Goal: Information Seeking & Learning: Check status

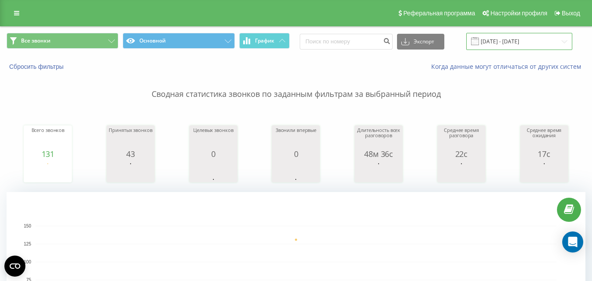
click at [501, 44] on input "[DATE] - [DATE]" at bounding box center [519, 41] width 106 height 17
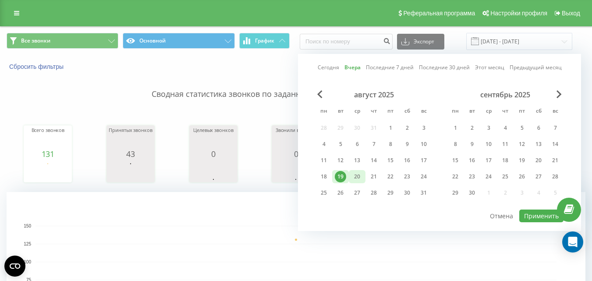
click at [360, 177] on div "20" at bounding box center [357, 176] width 11 height 11
click at [527, 217] on button "Применить" at bounding box center [541, 216] width 44 height 13
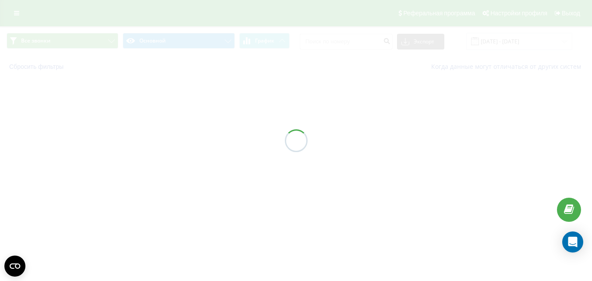
type input "[DATE] - [DATE]"
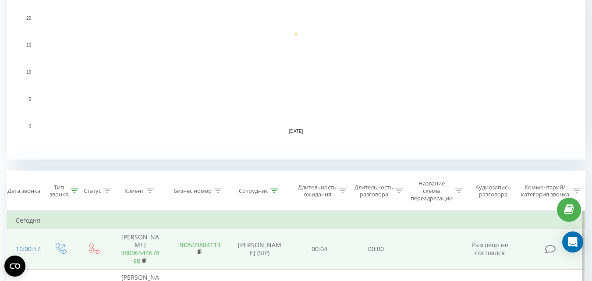
scroll to position [263, 0]
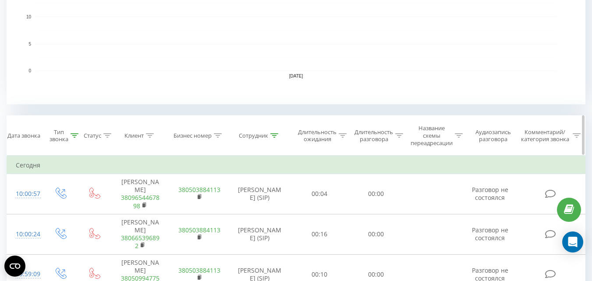
click at [273, 136] on icon at bounding box center [275, 135] width 8 height 4
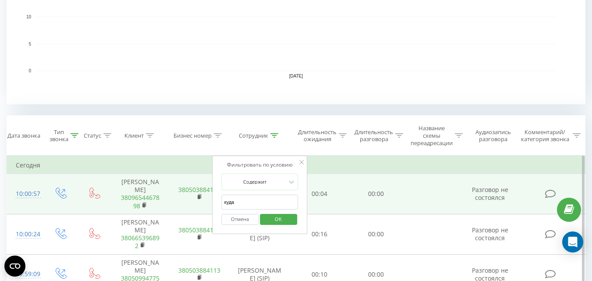
drag, startPoint x: 257, startPoint y: 199, endPoint x: 204, endPoint y: 201, distance: 53.1
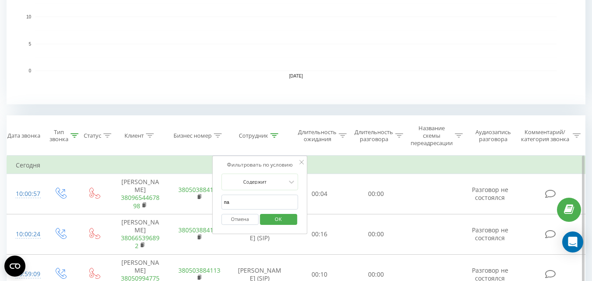
type input "павлінська"
click at [279, 215] on span "OK" at bounding box center [278, 219] width 25 height 14
click at [0, 0] on div at bounding box center [0, 0] width 0 height 0
